Goal: Task Accomplishment & Management: Use online tool/utility

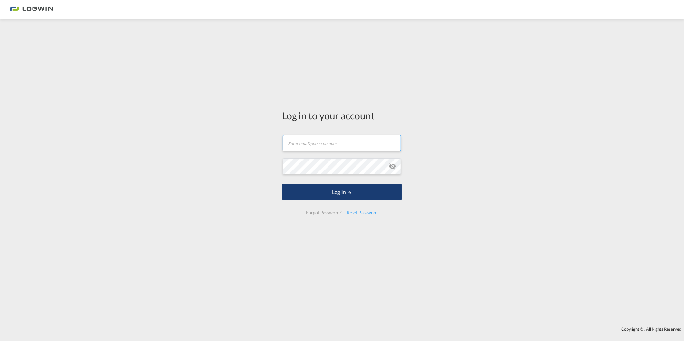
type input "[PERSON_NAME][EMAIL_ADDRESS][PERSON_NAME][DOMAIN_NAME]"
click at [359, 193] on button "Log In" at bounding box center [342, 192] width 120 height 16
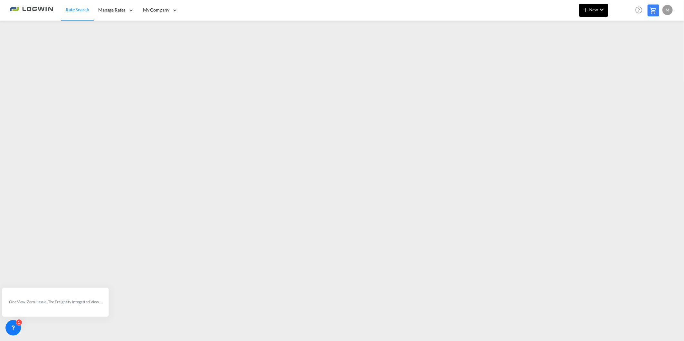
click at [596, 8] on span "New" at bounding box center [593, 9] width 24 height 5
click at [624, 46] on span "Ratesheet" at bounding box center [619, 48] width 7 height 13
click at [600, 9] on md-icon "icon-chevron-down" at bounding box center [602, 10] width 8 height 8
click at [624, 47] on span "Ratesheet" at bounding box center [619, 48] width 7 height 13
click at [603, 11] on md-icon "icon-chevron-down" at bounding box center [602, 10] width 8 height 8
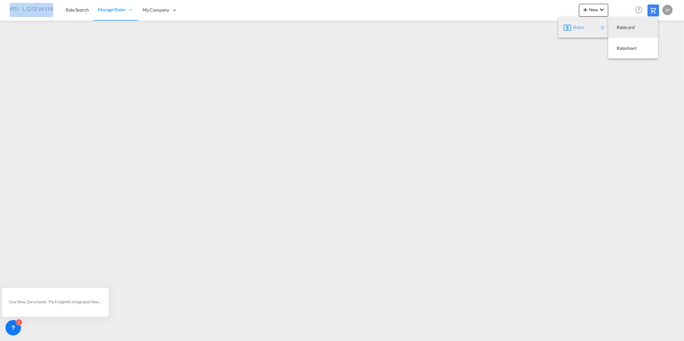
drag, startPoint x: 584, startPoint y: 26, endPoint x: 596, endPoint y: 26, distance: 12.2
click at [584, 26] on div "Rates" at bounding box center [586, 27] width 26 height 16
click at [624, 47] on span "Ratesheet" at bounding box center [619, 48] width 7 height 13
click at [667, 10] on div "M" at bounding box center [667, 10] width 10 height 10
click at [653, 50] on button "Logout" at bounding box center [660, 49] width 42 height 13
